Goal: Obtain resource: Obtain resource

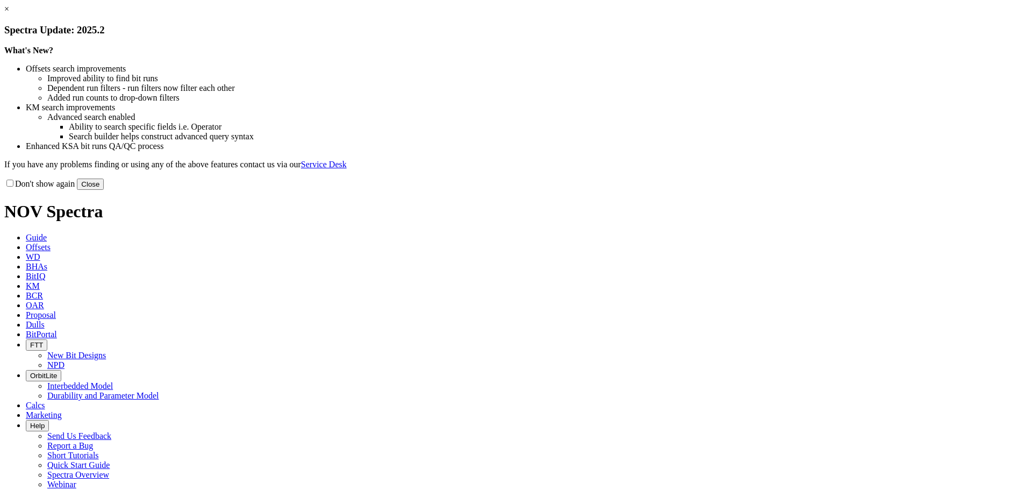
click at [9, 13] on link "×" at bounding box center [6, 8] width 5 height 9
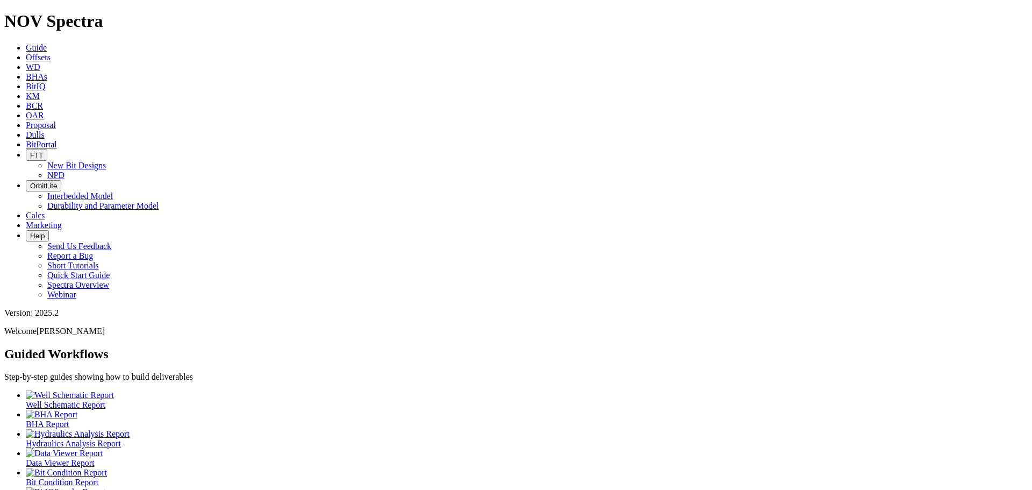
click at [51, 53] on link "Offsets" at bounding box center [38, 57] width 25 height 9
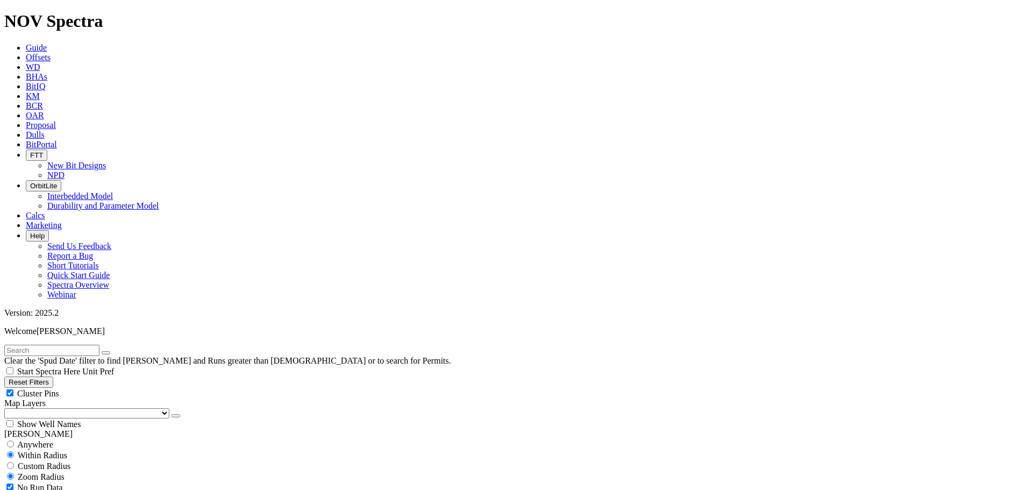
type input "[DATE]"
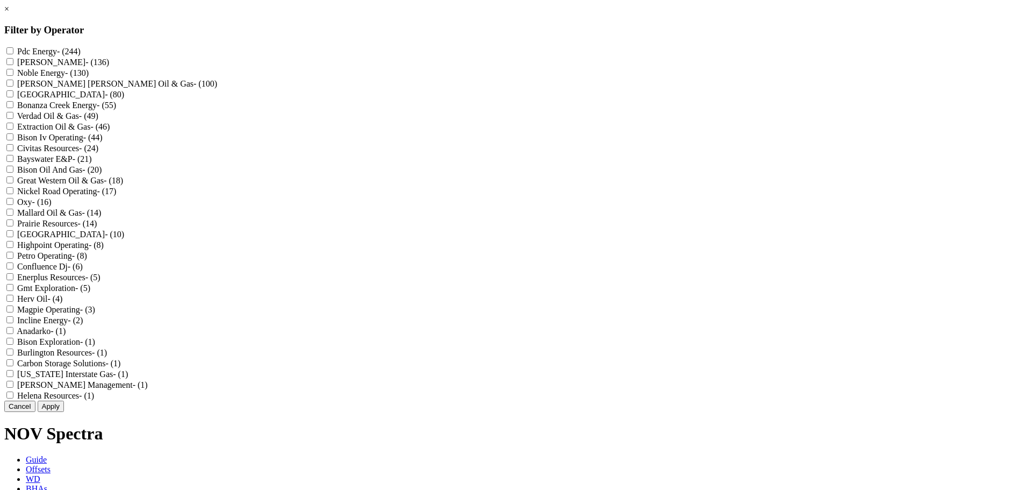
click at [13, 64] on input "[PERSON_NAME] - (136)" at bounding box center [9, 61] width 7 height 7
checkbox input "true"
click at [13, 205] on input "Oxy - (16)" at bounding box center [9, 201] width 7 height 7
checkbox input "true"
click at [13, 87] on Gas "[PERSON_NAME] [PERSON_NAME] Oil & Gas - (100)" at bounding box center [9, 83] width 7 height 7
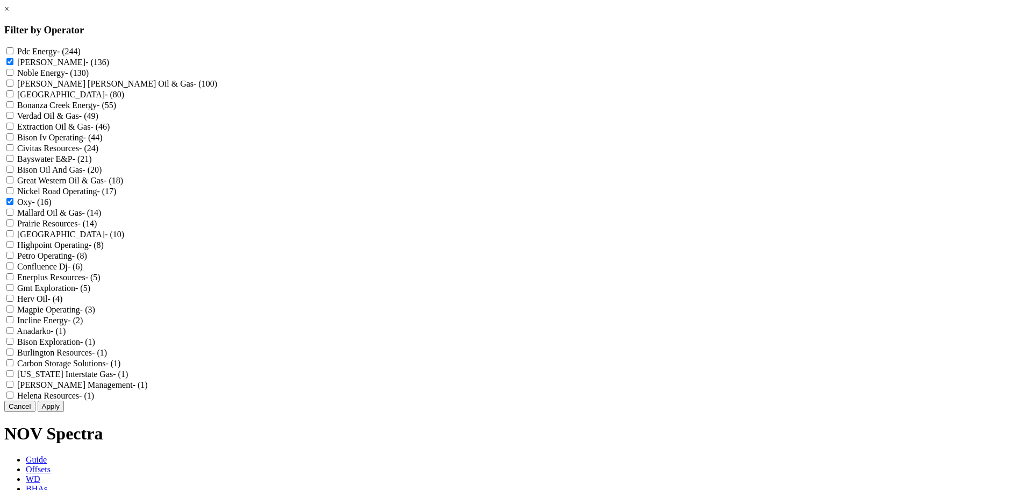
checkbox Gas "true"
click at [64, 412] on button "Apply" at bounding box center [51, 405] width 26 height 11
